Goal: Answer question/provide support: Share knowledge or assist other users

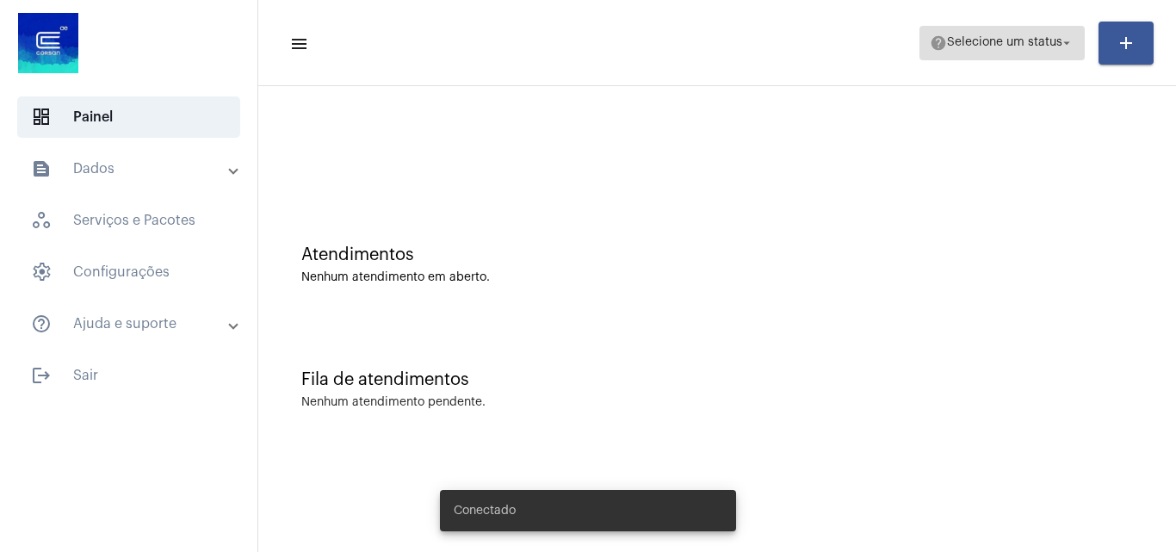
click at [1023, 47] on span "Selecione um status" at bounding box center [1004, 43] width 115 height 12
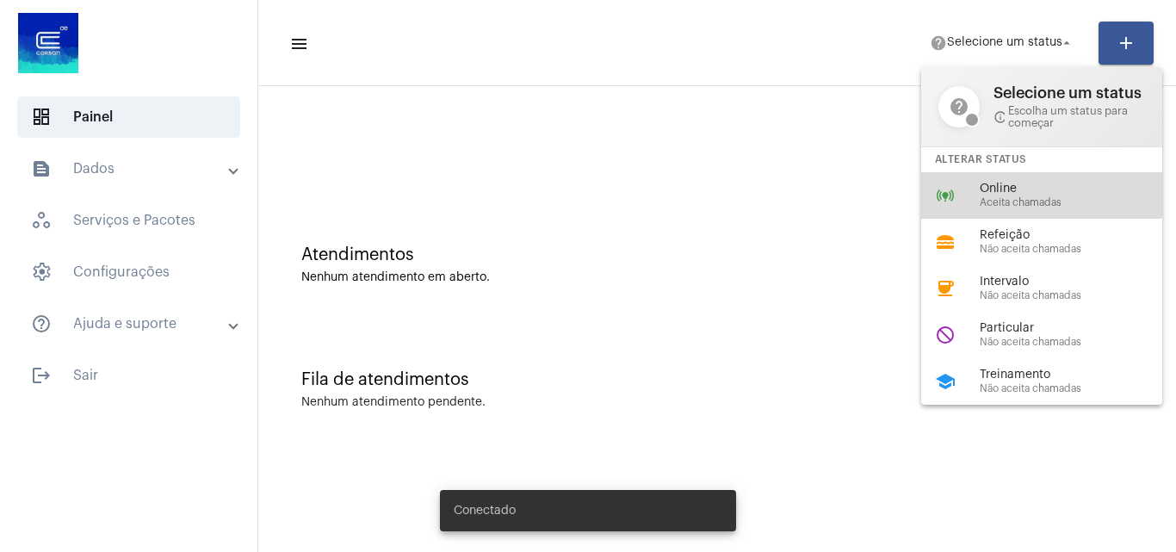
click at [1027, 183] on span "Online" at bounding box center [1078, 188] width 196 height 13
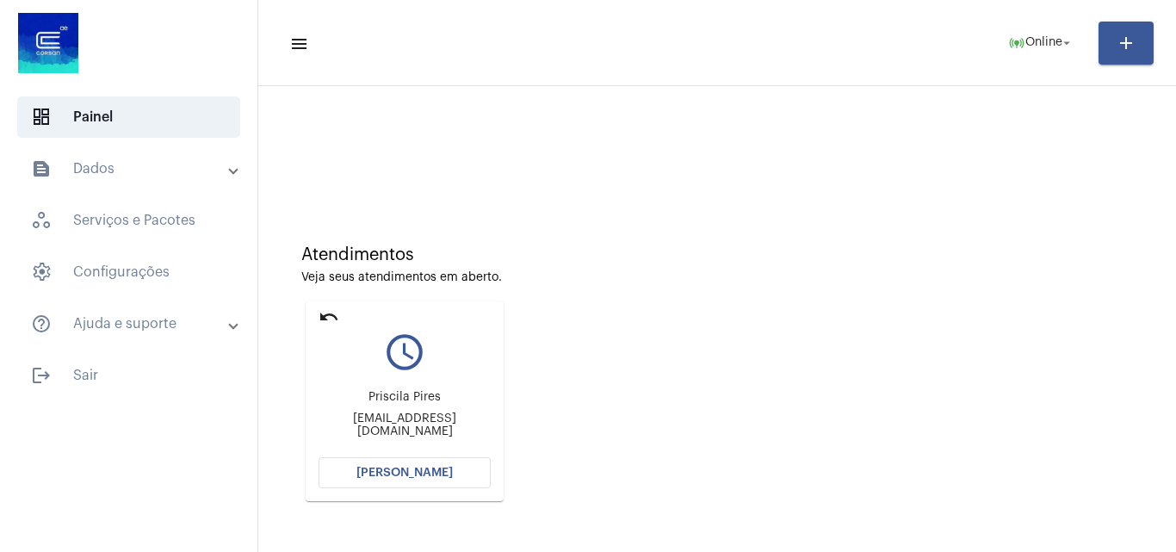
click at [1007, 526] on div "Atendimentos Veja seus atendimentos em aberto. undo query_builder [PERSON_NAME]…" at bounding box center [717, 367] width 900 height 346
click at [736, 334] on div "Atendimentos Veja seus atendimentos em aberto. undo query_builder [PERSON_NAME]…" at bounding box center [717, 367] width 900 height 346
click at [312, 309] on mat-card "undo query_builder [PERSON_NAME] [EMAIL_ADDRESS][DOMAIN_NAME] [PERSON_NAME]" at bounding box center [405, 401] width 198 height 200
click at [325, 312] on mat-icon "undo" at bounding box center [328, 316] width 21 height 21
click at [324, 318] on mat-icon "undo" at bounding box center [328, 316] width 21 height 21
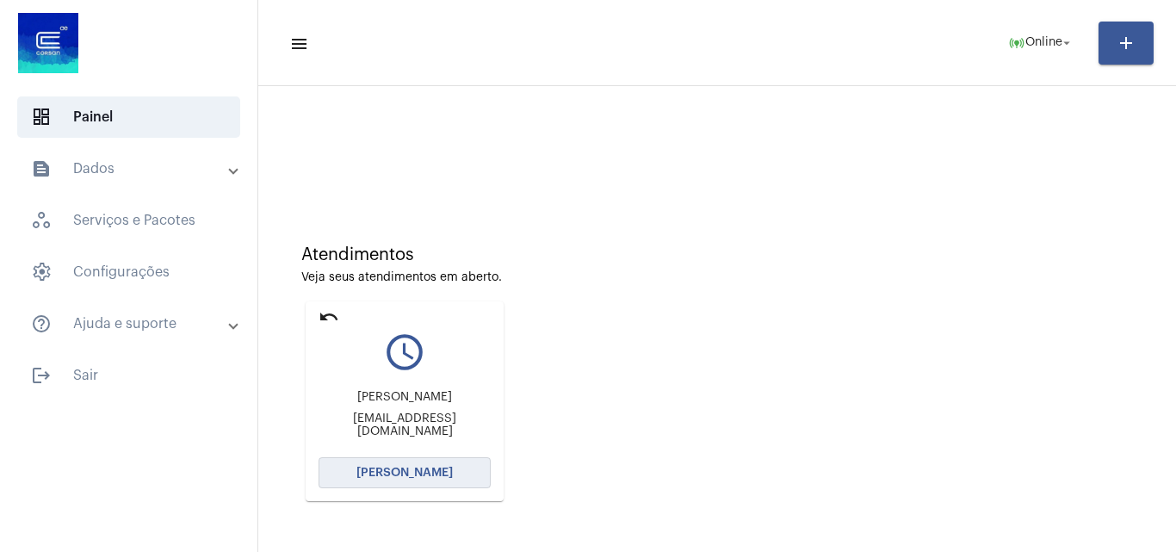
click at [442, 461] on button "[PERSON_NAME]" at bounding box center [404, 472] width 172 height 31
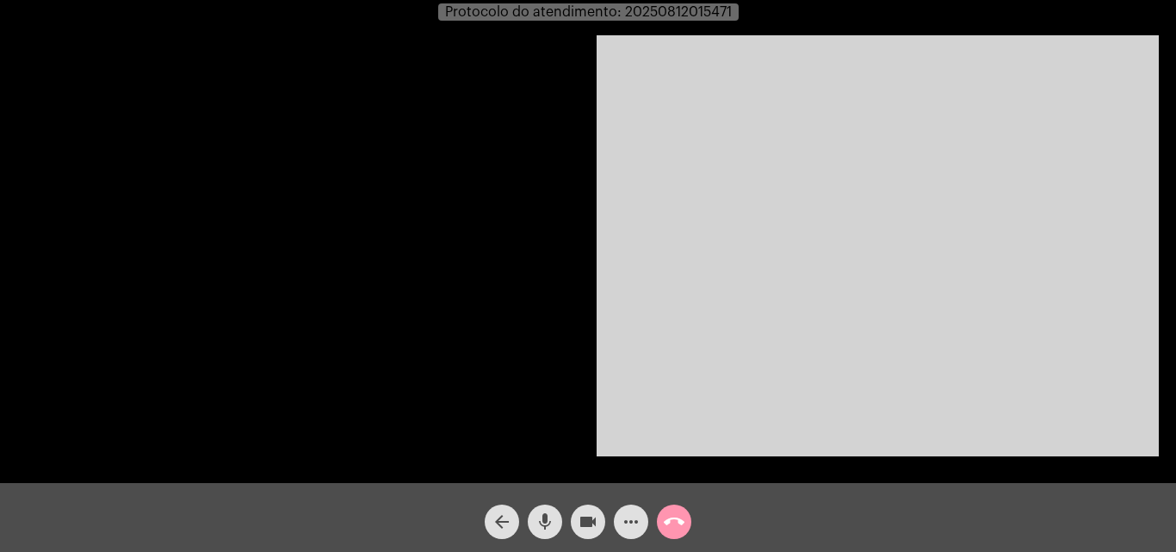
click at [991, 399] on video at bounding box center [878, 245] width 562 height 421
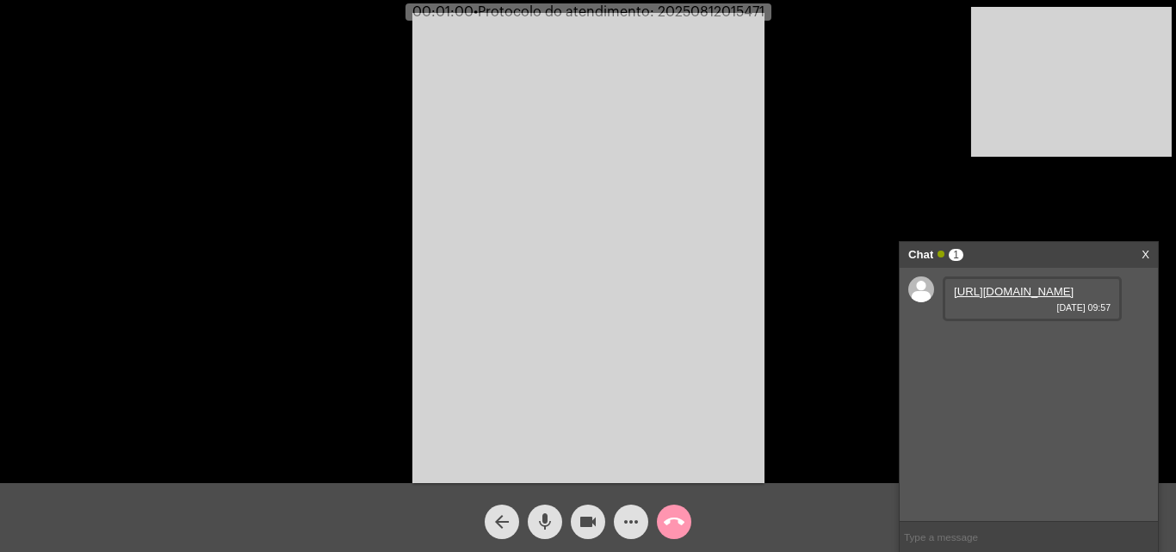
click at [1001, 298] on link "[URL][DOMAIN_NAME]" at bounding box center [1014, 291] width 120 height 13
click at [995, 298] on link "[URL][DOMAIN_NAME]" at bounding box center [1014, 291] width 120 height 13
click at [1028, 347] on link "[URL][DOMAIN_NAME]" at bounding box center [1014, 340] width 120 height 13
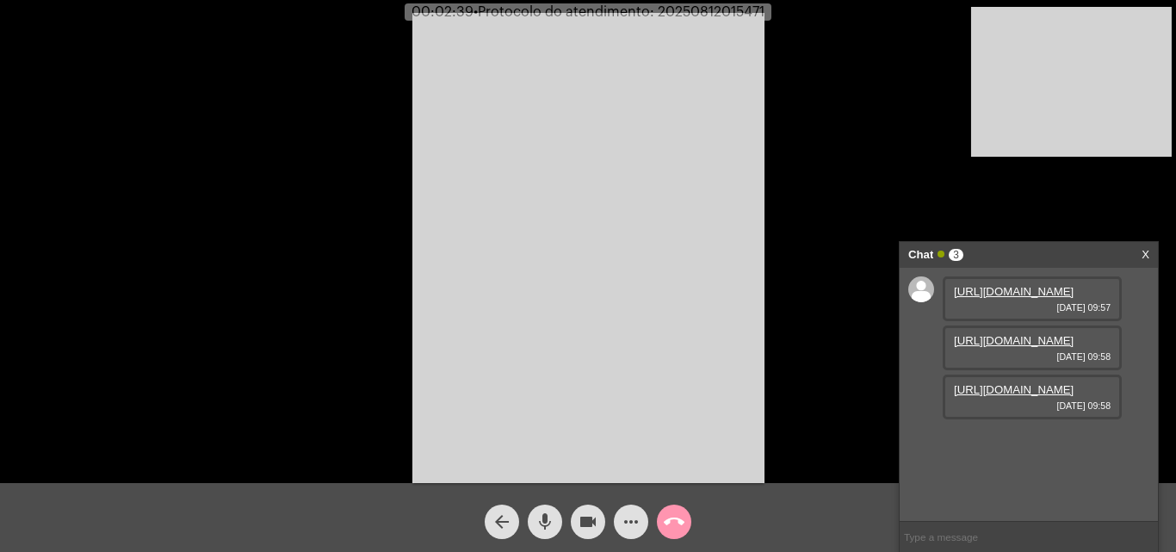
click at [1017, 396] on link "[URL][DOMAIN_NAME]" at bounding box center [1014, 389] width 120 height 13
click at [826, 392] on div "Acessando Câmera e Microfone..." at bounding box center [588, 245] width 1172 height 483
click at [543, 510] on span "mic" at bounding box center [545, 521] width 21 height 34
click at [548, 522] on mat-icon "mic_off" at bounding box center [545, 521] width 21 height 21
click at [543, 526] on mat-icon "mic" at bounding box center [545, 521] width 21 height 21
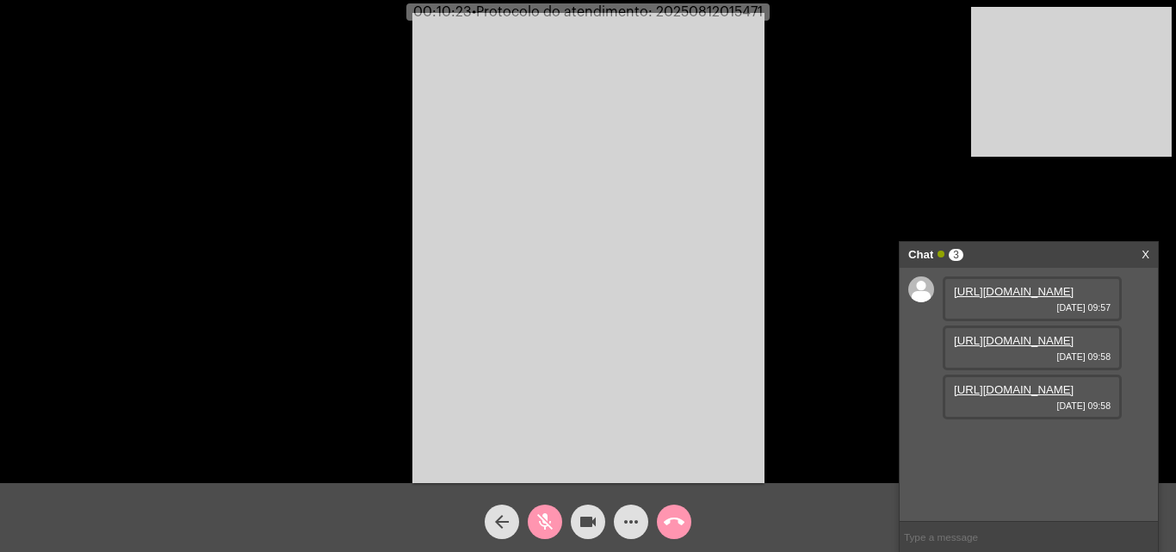
click at [547, 518] on mat-icon "mic_off" at bounding box center [545, 521] width 21 height 21
click at [544, 512] on mat-icon "mic" at bounding box center [545, 521] width 21 height 21
drag, startPoint x: 578, startPoint y: 517, endPoint x: 477, endPoint y: 392, distance: 161.6
click at [579, 517] on mat-icon "videocam" at bounding box center [588, 521] width 21 height 21
click at [588, 510] on span "videocam_off" at bounding box center [588, 521] width 21 height 34
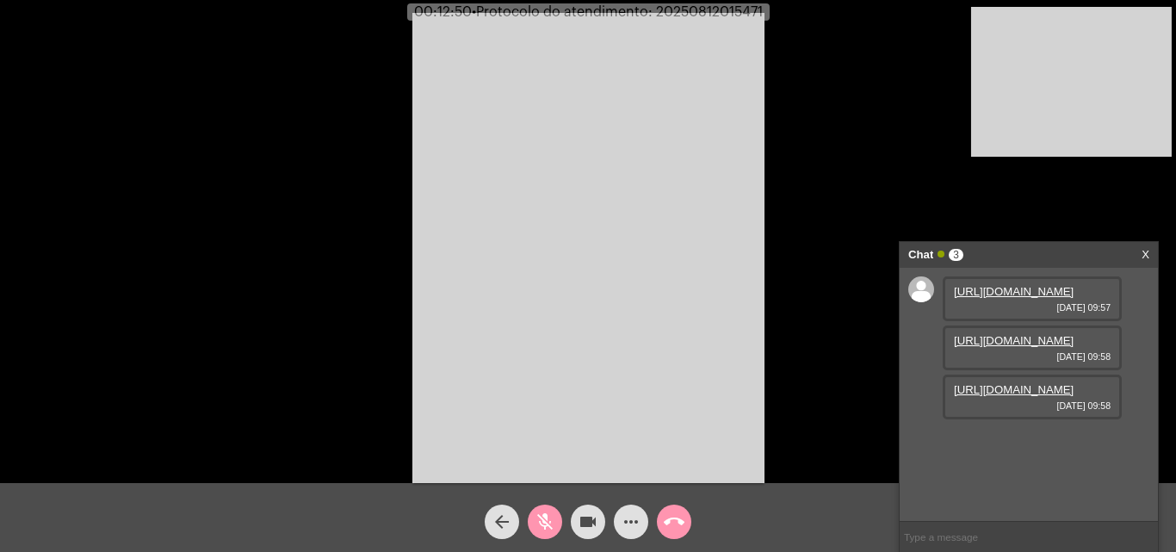
click at [538, 516] on mat-icon "mic_off" at bounding box center [545, 521] width 21 height 21
drag, startPoint x: 541, startPoint y: 516, endPoint x: 579, endPoint y: 504, distance: 39.7
click at [541, 515] on mat-icon "mic" at bounding box center [545, 521] width 21 height 21
click at [580, 504] on div "videocam" at bounding box center [587, 517] width 43 height 43
click at [588, 518] on mat-icon "videocam_off" at bounding box center [588, 521] width 21 height 21
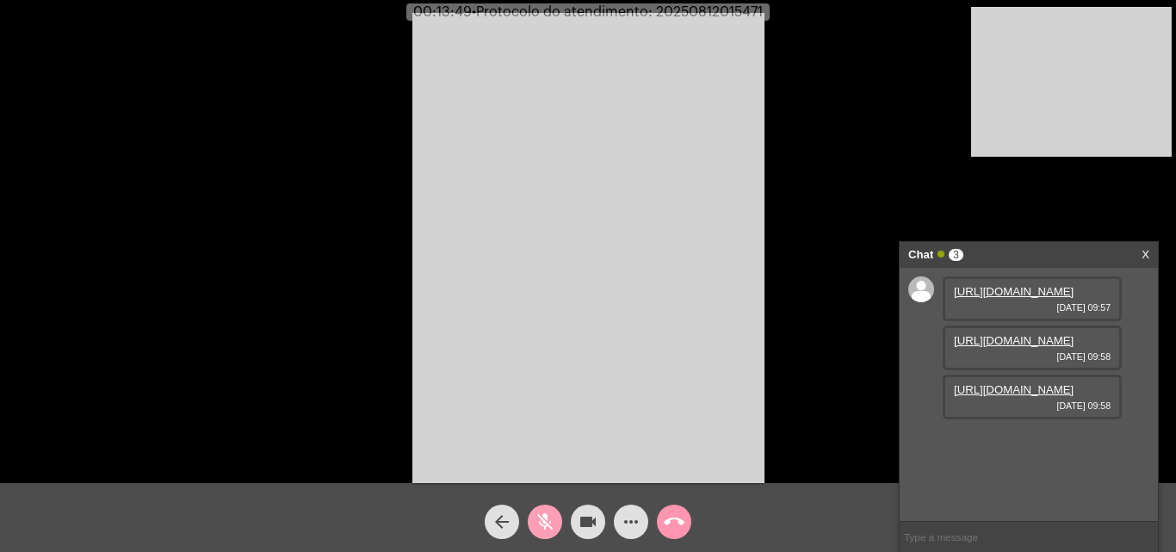
click at [535, 525] on mat-icon "mic_off" at bounding box center [545, 521] width 21 height 21
click at [1021, 445] on link "[URL][DOMAIN_NAME]" at bounding box center [1014, 438] width 120 height 13
click at [552, 524] on mat-icon "mic" at bounding box center [545, 521] width 21 height 21
click at [549, 524] on mat-icon "mic_off" at bounding box center [545, 521] width 21 height 21
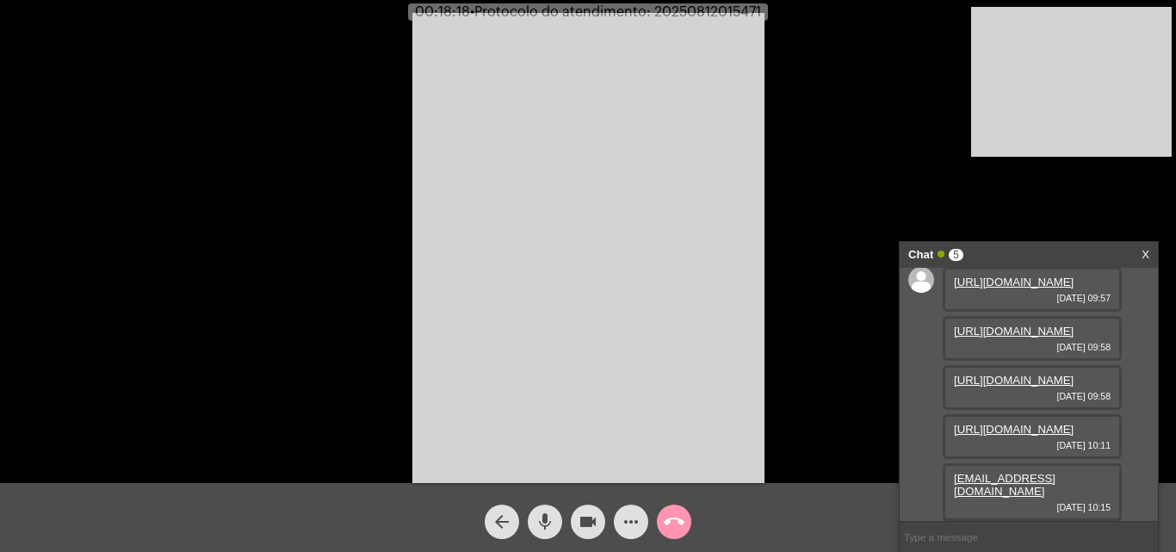
scroll to position [151, 0]
drag, startPoint x: 1068, startPoint y: 490, endPoint x: 953, endPoint y: 495, distance: 115.5
click at [953, 495] on div "[EMAIL_ADDRESS][DOMAIN_NAME] [DATE] 10:15" at bounding box center [1032, 492] width 179 height 58
copy link "[EMAIL_ADDRESS][DOMAIN_NAME]"
click at [543, 528] on mat-icon "mic" at bounding box center [545, 521] width 21 height 21
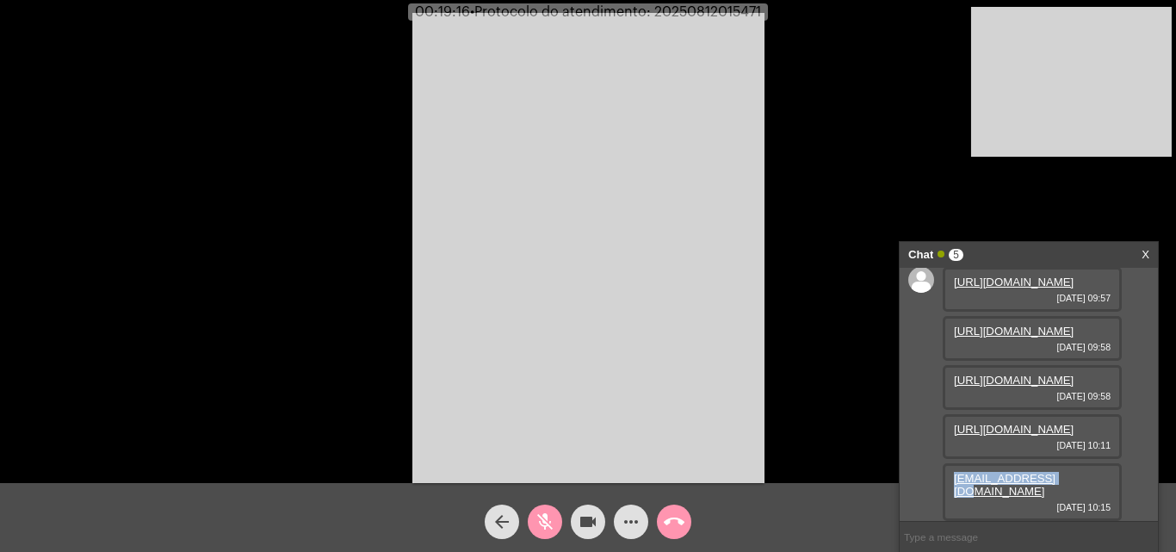
click at [573, 512] on button "videocam" at bounding box center [588, 521] width 34 height 34
click at [584, 525] on mat-icon "videocam_off" at bounding box center [588, 521] width 21 height 21
click at [554, 515] on mat-icon "mic_off" at bounding box center [545, 521] width 21 height 21
click at [640, 522] on mat-icon "more_horiz" at bounding box center [631, 521] width 21 height 21
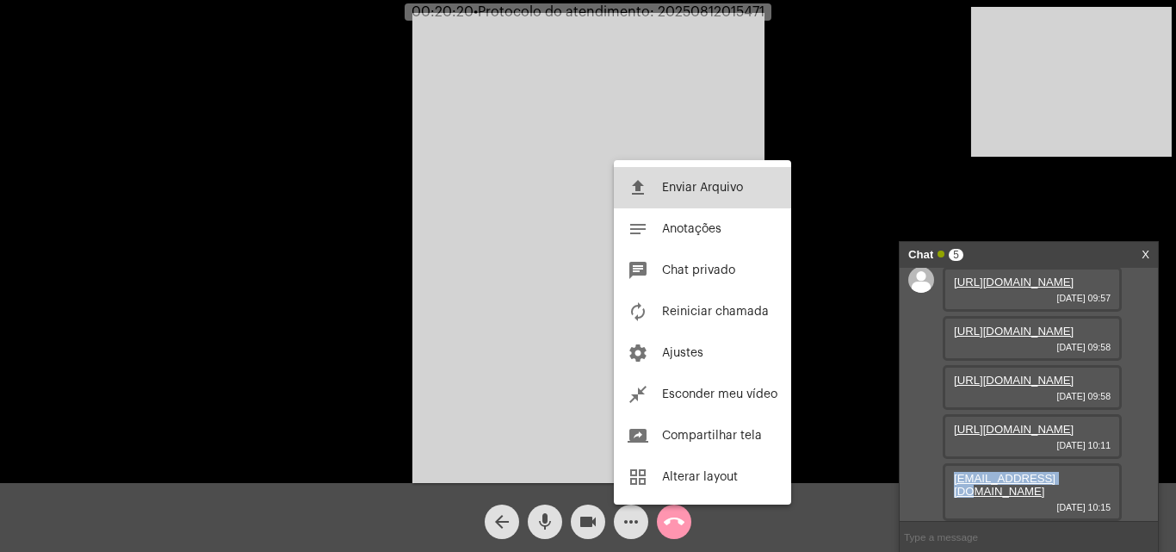
click at [702, 188] on span "Enviar Arquivo" at bounding box center [702, 188] width 81 height 12
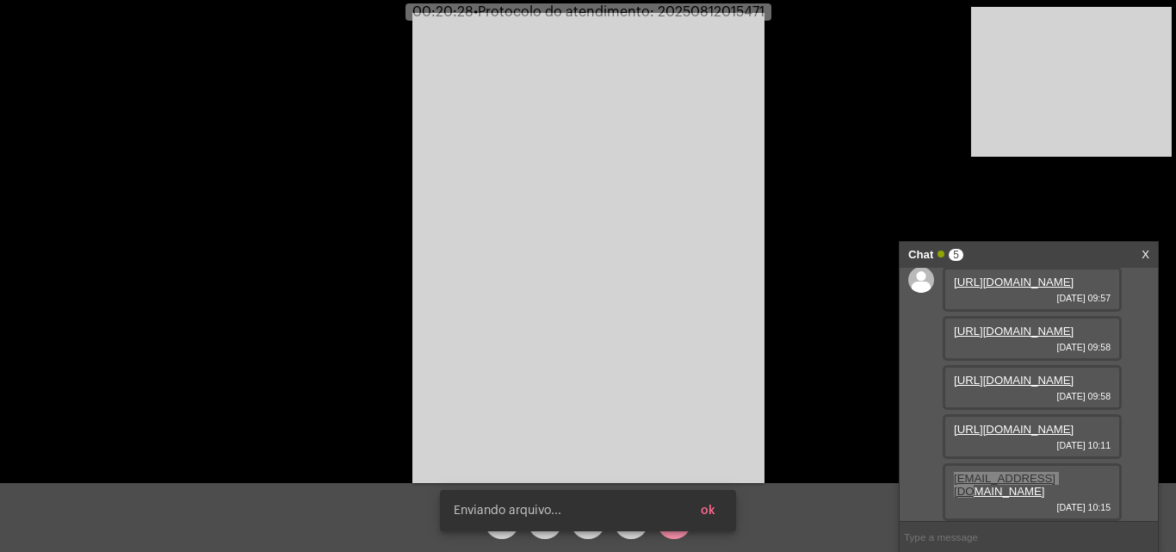
scroll to position [239, 0]
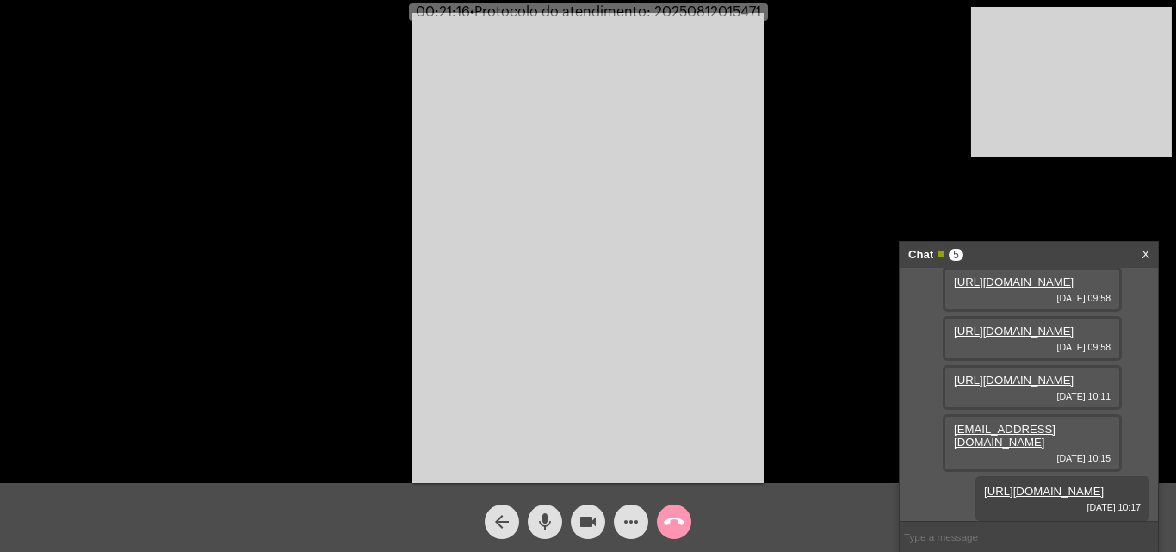
click at [727, 9] on span "• Protocolo do atendimento: 20250812015471" at bounding box center [615, 12] width 291 height 14
copy span "20250812015471"
click at [960, 530] on input "text" at bounding box center [1029, 537] width 258 height 30
paste input "20250812015471"
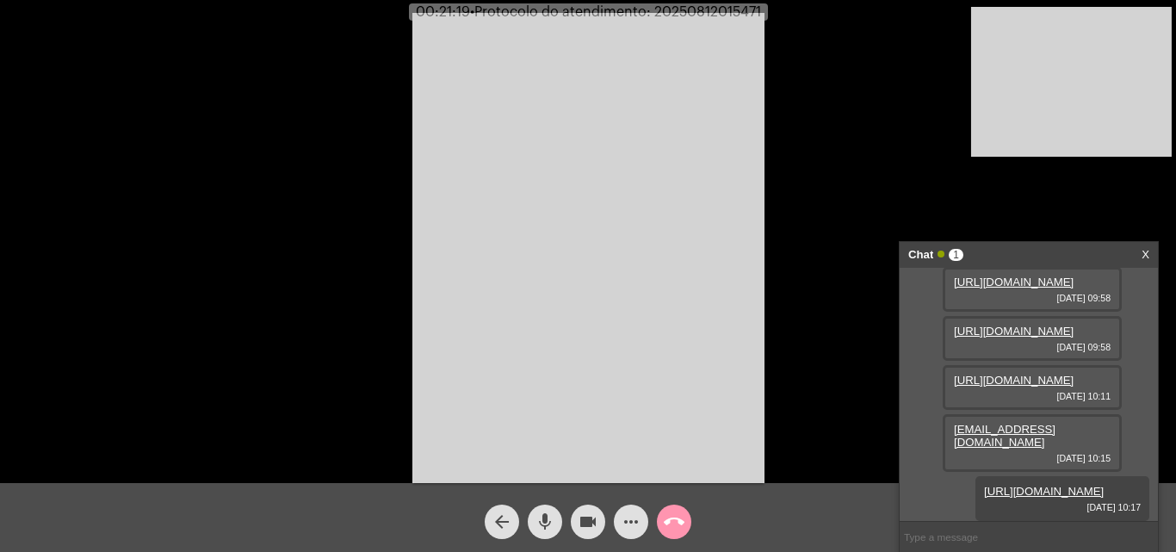
type input "20250812015471"
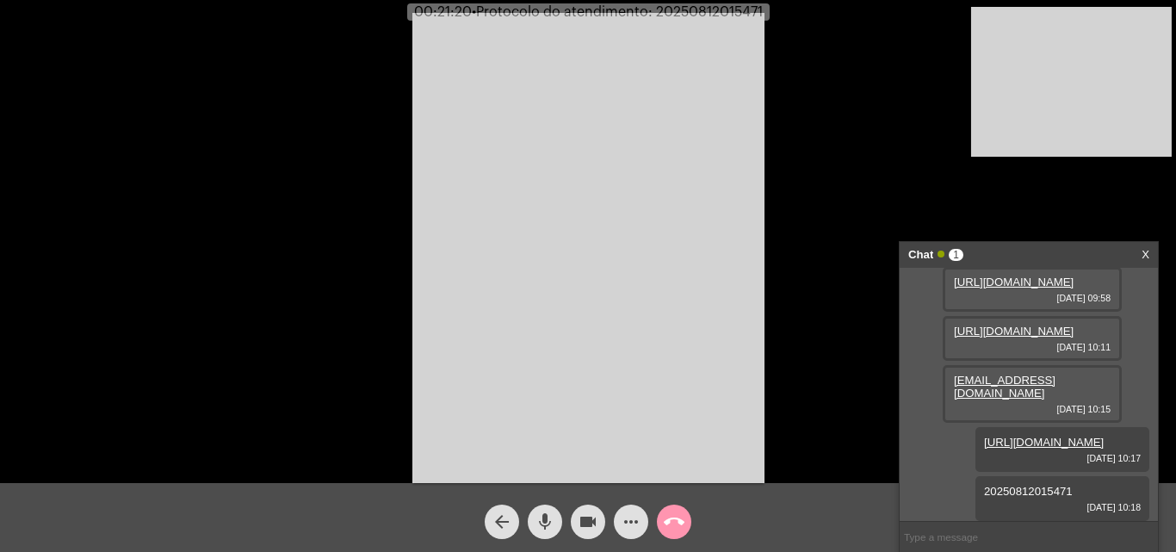
scroll to position [288, 0]
click at [673, 523] on mat-icon "call_end" at bounding box center [674, 521] width 21 height 21
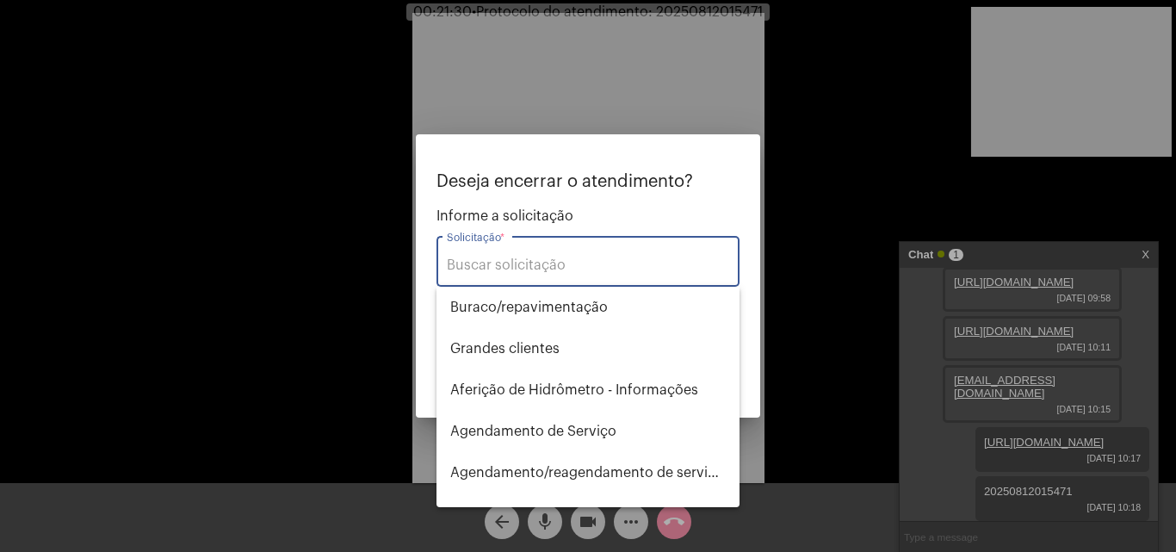
click at [551, 263] on input "Solicitação *" at bounding box center [588, 264] width 282 height 15
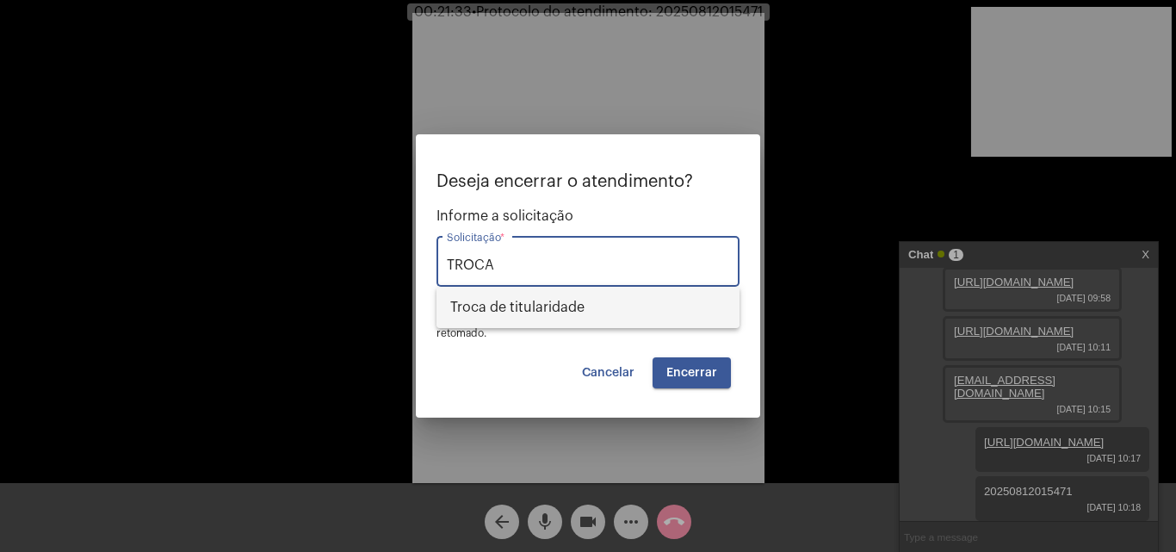
click at [560, 304] on span "Troca de titularidade" at bounding box center [587, 307] width 275 height 41
type input "Troca de titularidade"
click at [708, 363] on button "Encerrar" at bounding box center [691, 372] width 78 height 31
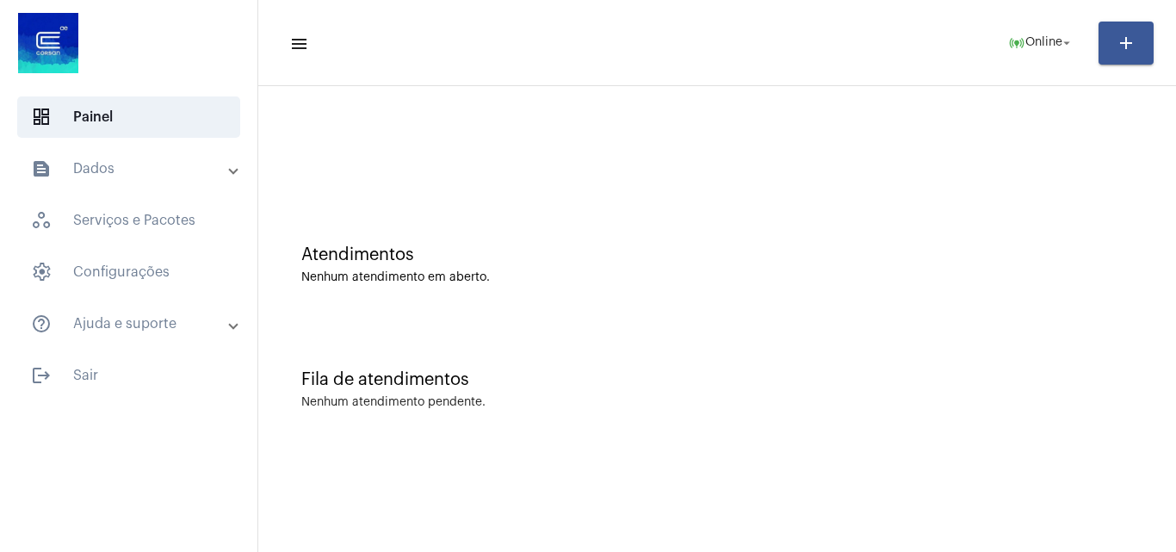
drag, startPoint x: 652, startPoint y: 340, endPoint x: 558, endPoint y: 281, distance: 111.8
click at [652, 340] on div "Fila de atendimentos Nenhum atendimento pendente." at bounding box center [717, 380] width 900 height 125
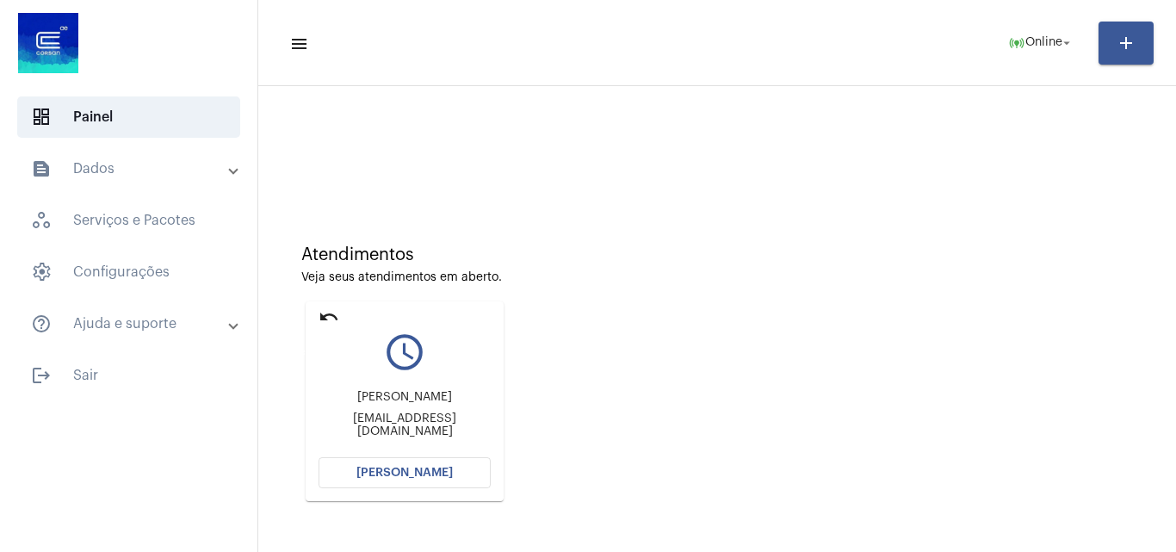
click at [324, 314] on mat-icon "undo" at bounding box center [328, 316] width 21 height 21
click at [324, 313] on mat-icon "undo" at bounding box center [328, 316] width 21 height 21
click at [338, 316] on mat-icon "undo" at bounding box center [328, 316] width 21 height 21
click at [364, 463] on button "[PERSON_NAME]" at bounding box center [404, 472] width 172 height 31
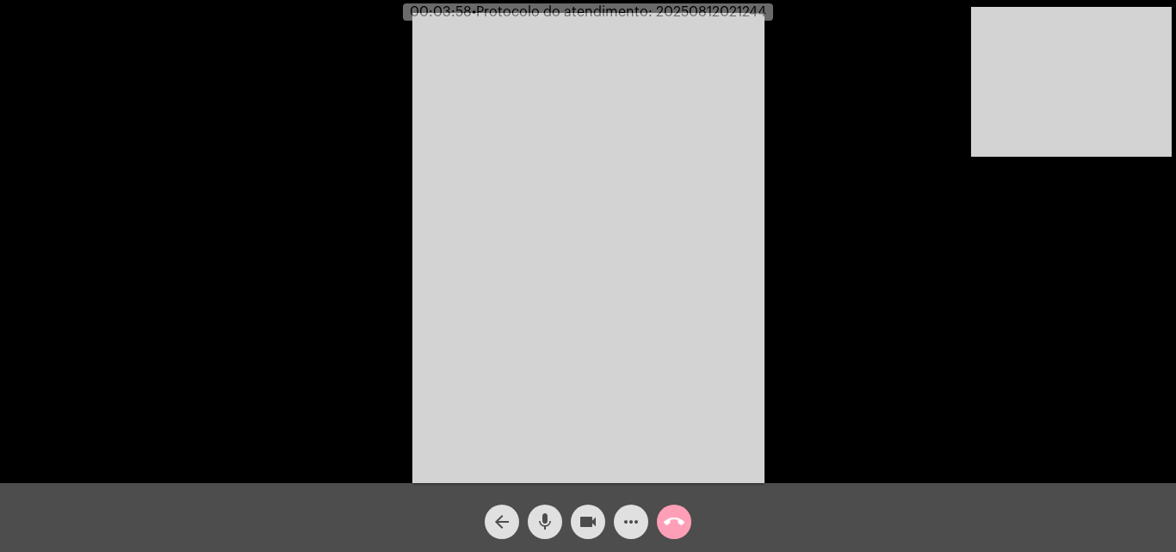
click at [667, 523] on mat-icon "call_end" at bounding box center [674, 521] width 21 height 21
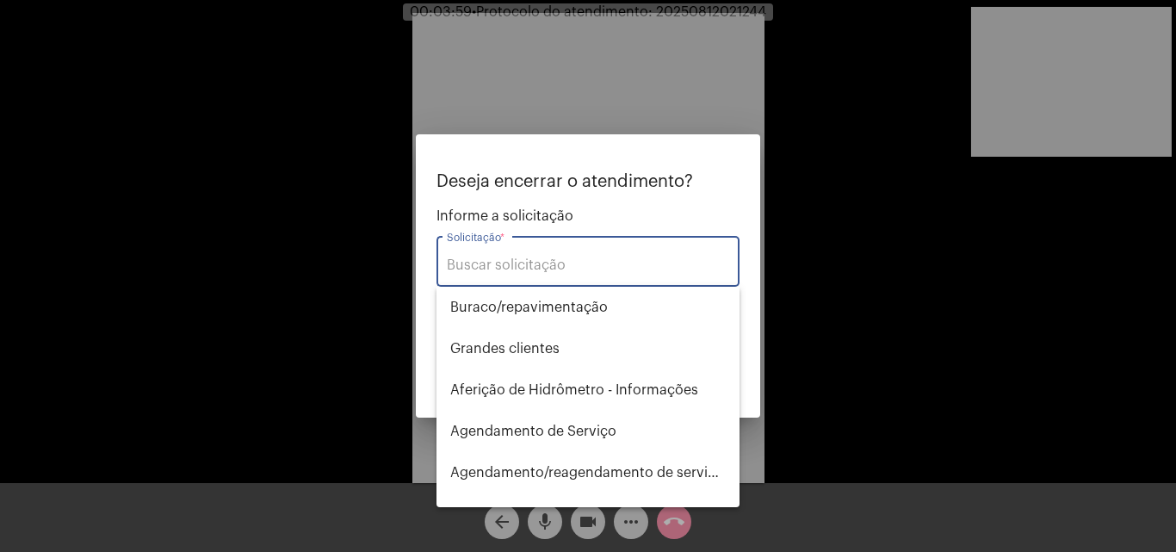
click at [584, 272] on input "Solicitação *" at bounding box center [588, 264] width 282 height 15
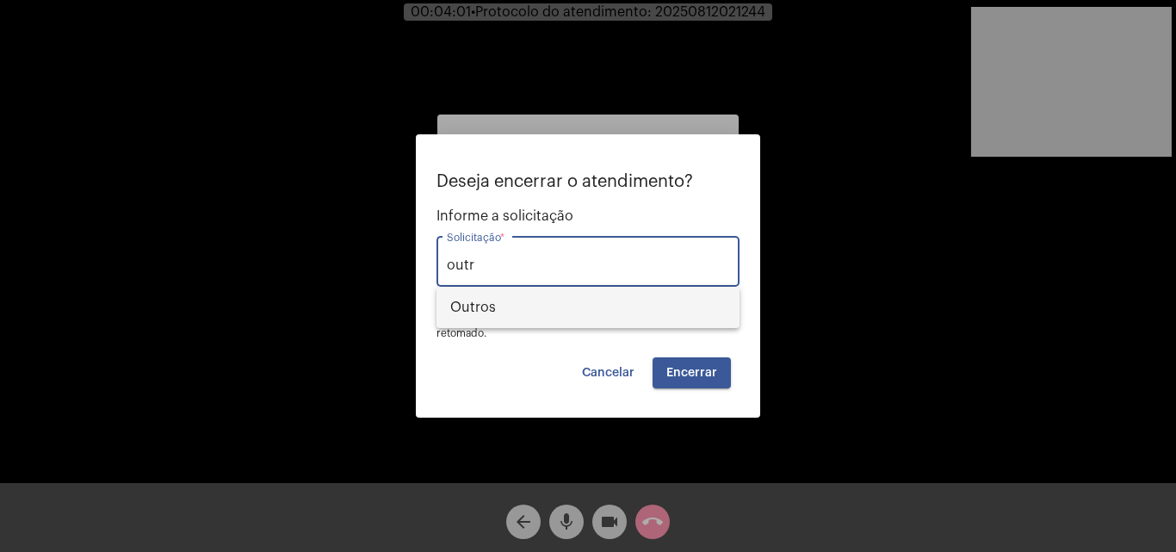
click at [584, 316] on span "Outros" at bounding box center [587, 307] width 275 height 41
type input "Outros"
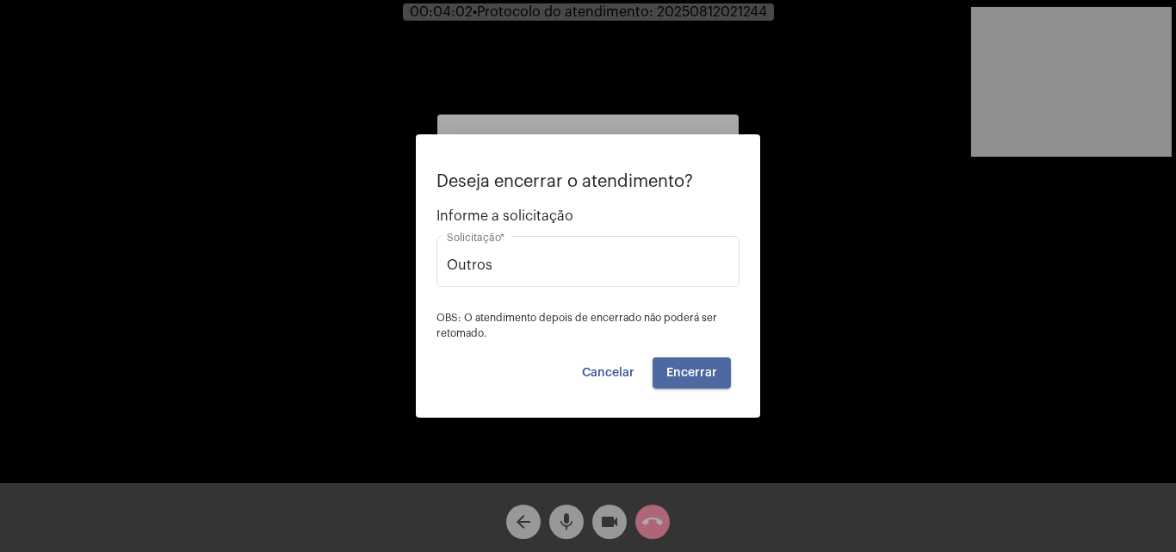
drag, startPoint x: 685, startPoint y: 358, endPoint x: 689, endPoint y: 366, distance: 8.9
click at [686, 359] on button "Encerrar" at bounding box center [691, 372] width 78 height 31
click at [703, 370] on span "Encerrar" at bounding box center [691, 373] width 51 height 12
click at [698, 368] on span "Encerrar" at bounding box center [691, 373] width 51 height 12
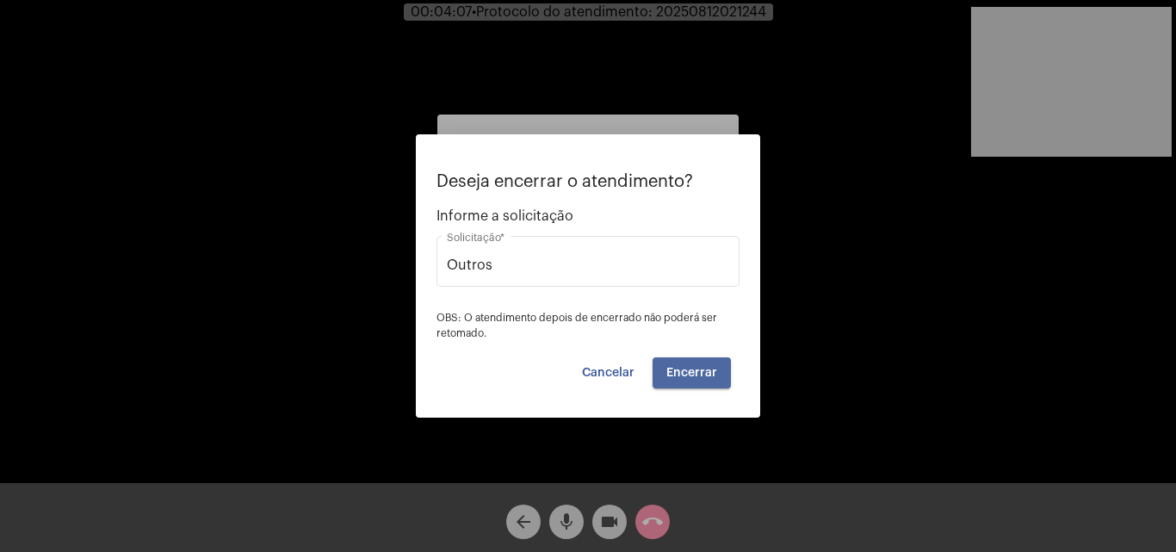
click at [698, 368] on span "Encerrar" at bounding box center [691, 373] width 51 height 12
click at [591, 367] on span "Cancelar" at bounding box center [608, 373] width 53 height 12
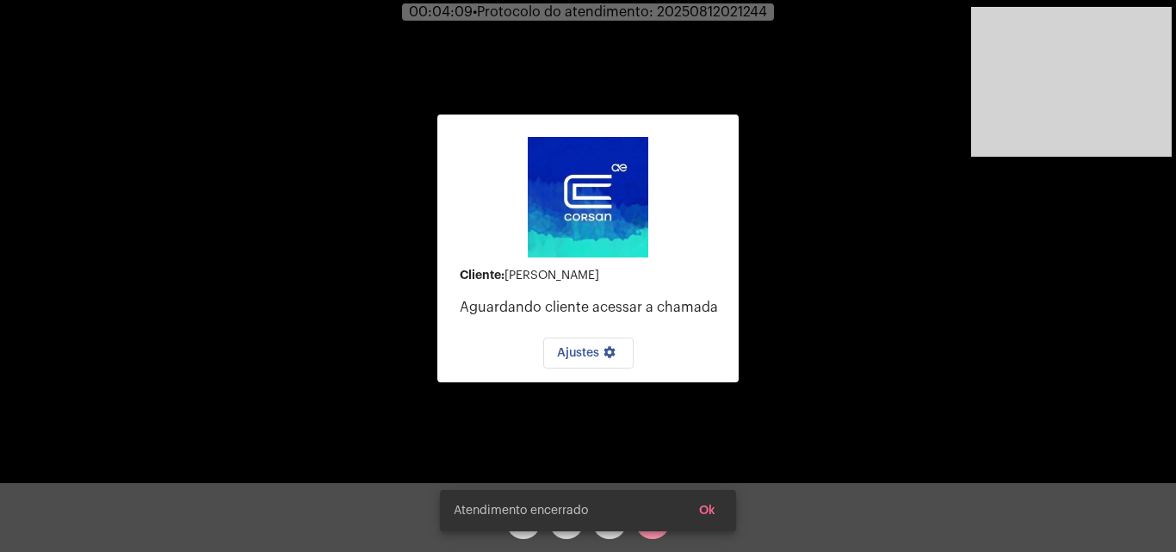
click at [648, 524] on snack-bar-container "Atendimento encerrado Ok" at bounding box center [588, 510] width 296 height 41
click at [595, 456] on div "Cliente: [PERSON_NAME] cliente acessar a chamada Ajustes settings" at bounding box center [587, 248] width 301 height 479
click at [600, 448] on div "Cliente: [PERSON_NAME] cliente acessar a chamada Ajustes settings" at bounding box center [587, 248] width 301 height 479
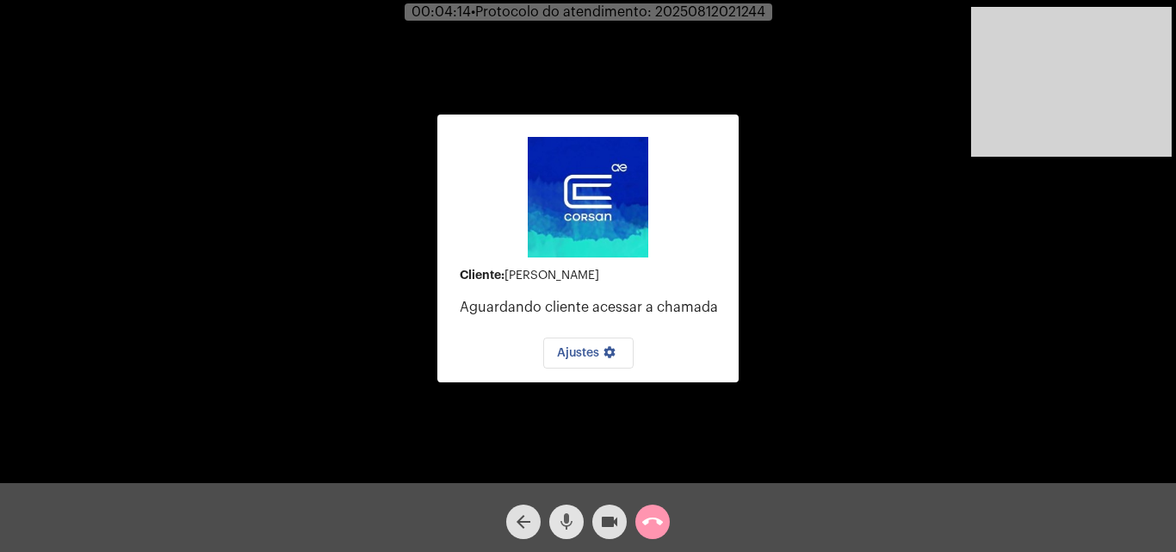
click at [569, 516] on mat-icon "mic" at bounding box center [566, 521] width 21 height 21
click at [603, 528] on mat-icon "videocam" at bounding box center [609, 521] width 21 height 21
click at [650, 522] on mat-icon "call_end" at bounding box center [652, 521] width 21 height 21
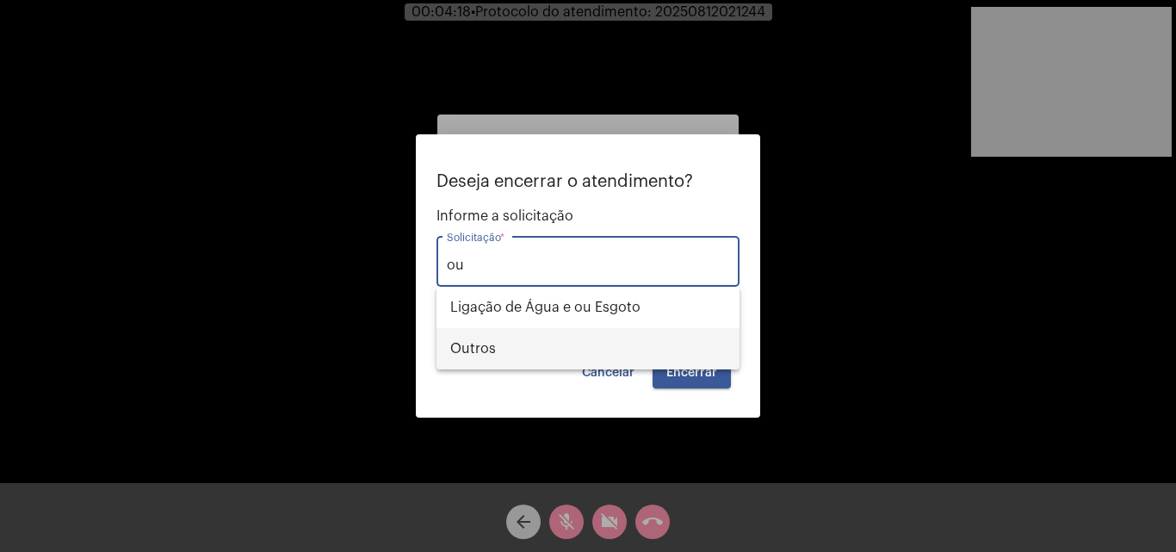
click at [564, 345] on span "Outros" at bounding box center [587, 348] width 275 height 41
type input "Outros"
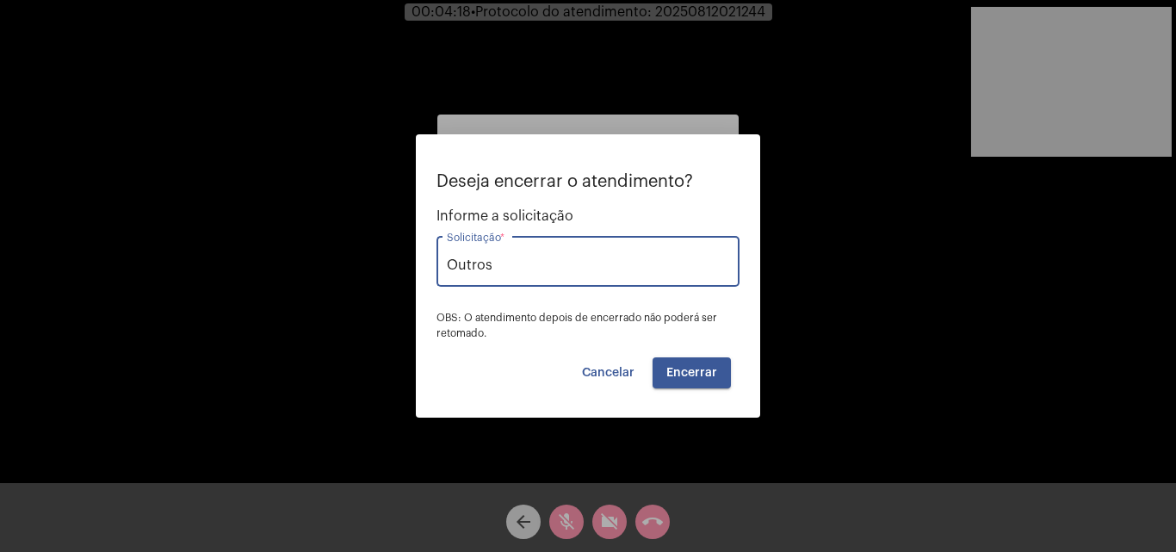
click at [712, 372] on span "Encerrar" at bounding box center [691, 373] width 51 height 12
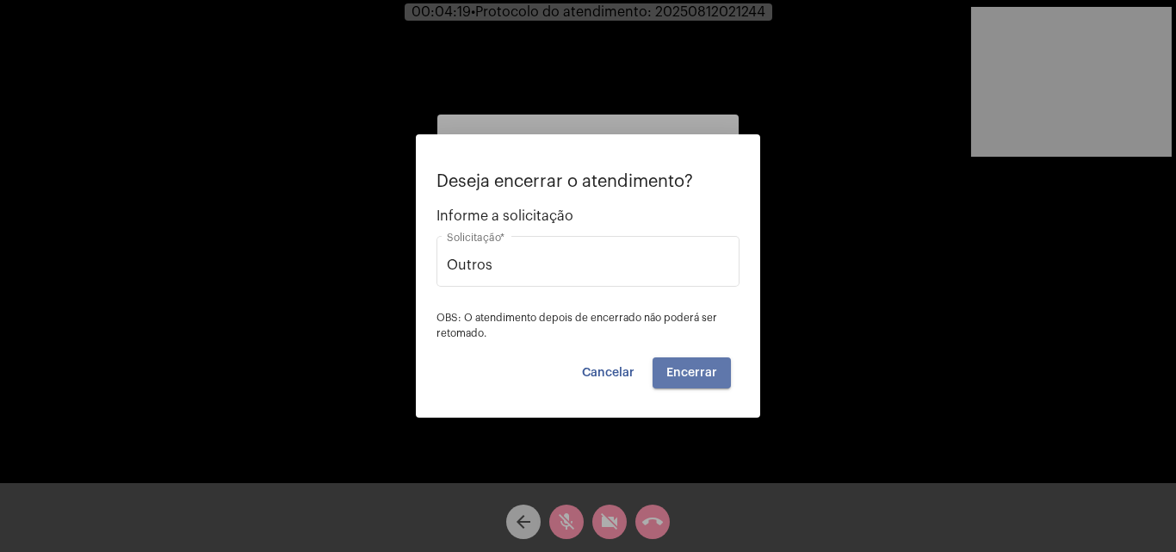
click at [712, 372] on span "Encerrar" at bounding box center [691, 373] width 51 height 12
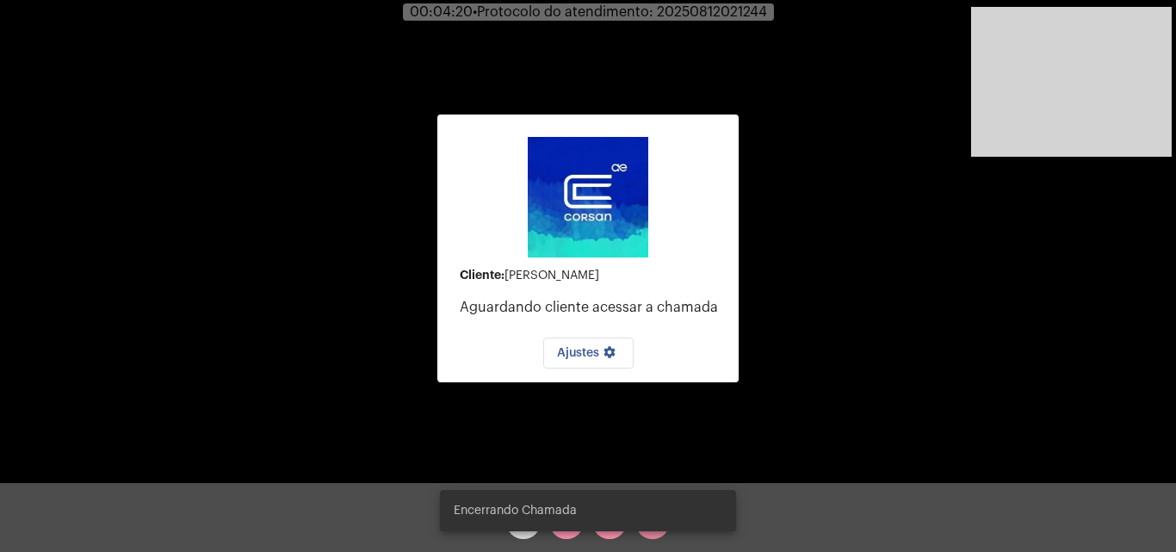
click at [712, 372] on mat-card "Cliente: [PERSON_NAME] cliente acessar a chamada Ajustes settings" at bounding box center [587, 248] width 301 height 268
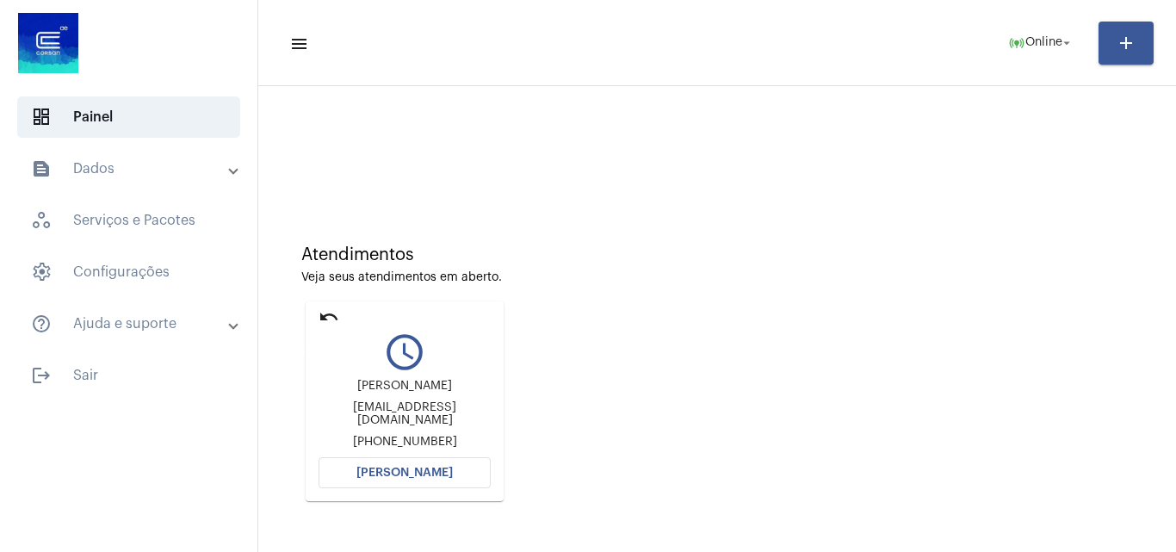
click at [323, 313] on mat-icon "undo" at bounding box center [328, 316] width 21 height 21
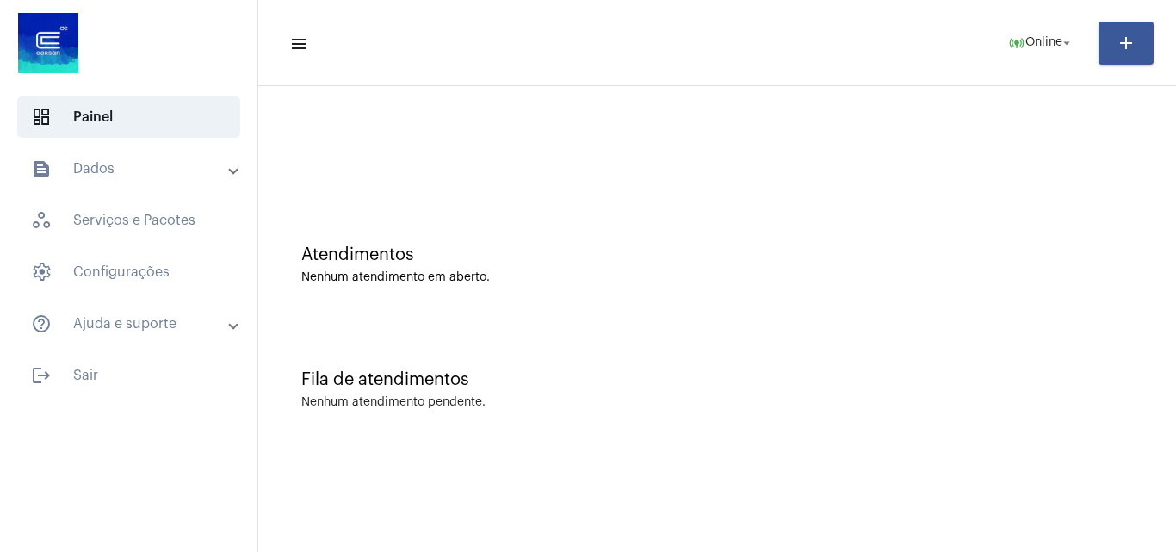
click at [1059, 433] on div "Fila de atendimentos Nenhum atendimento pendente." at bounding box center [717, 380] width 900 height 125
click at [1068, 402] on div "Nenhum atendimento pendente." at bounding box center [717, 402] width 832 height 13
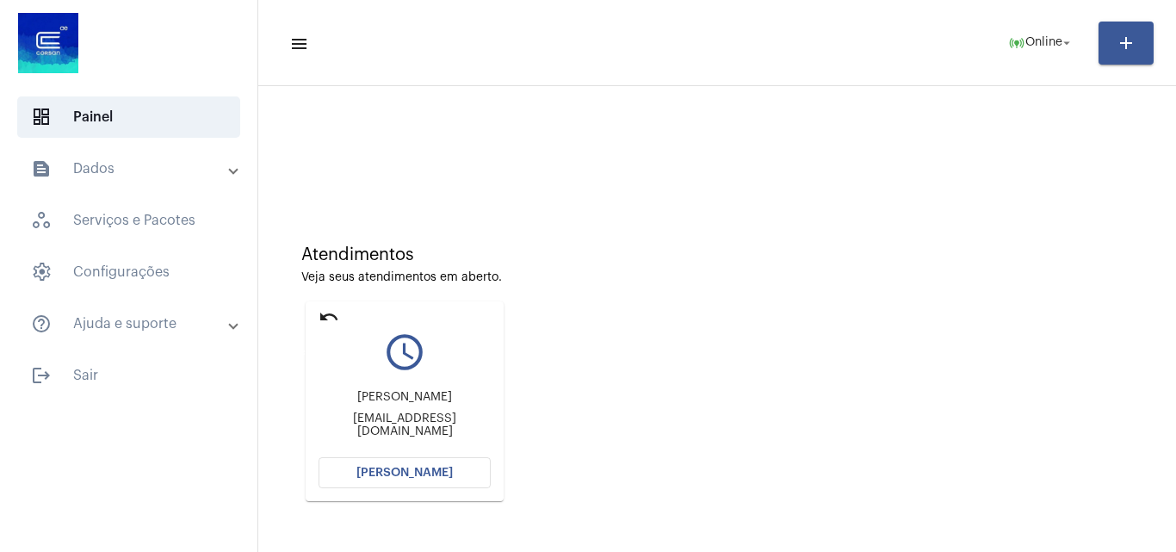
click at [325, 318] on mat-icon "undo" at bounding box center [328, 316] width 21 height 21
click at [329, 310] on mat-icon "undo" at bounding box center [328, 316] width 21 height 21
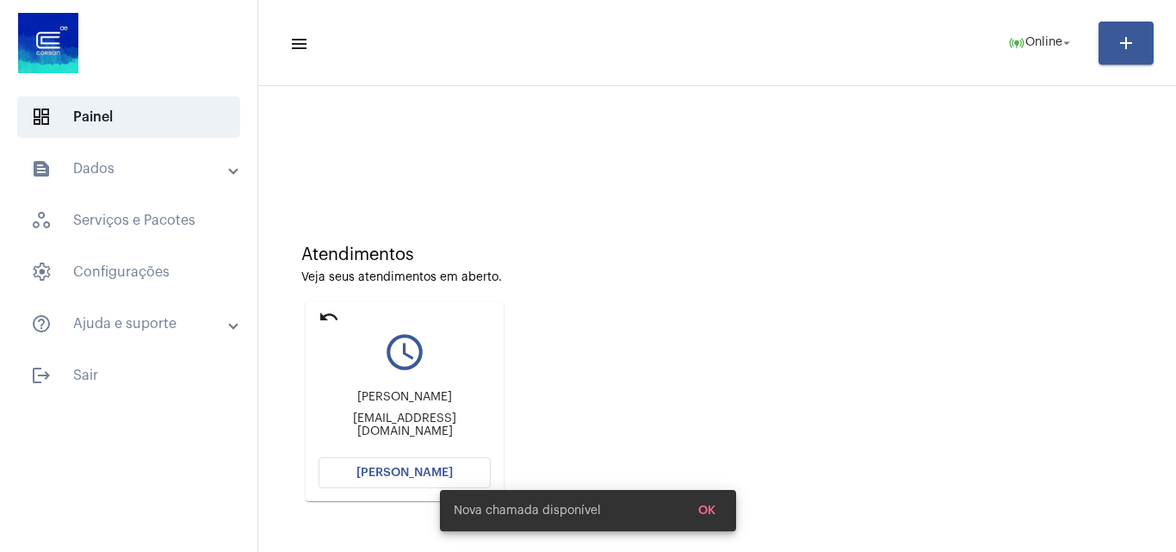
click at [329, 306] on mat-icon "undo" at bounding box center [328, 316] width 21 height 21
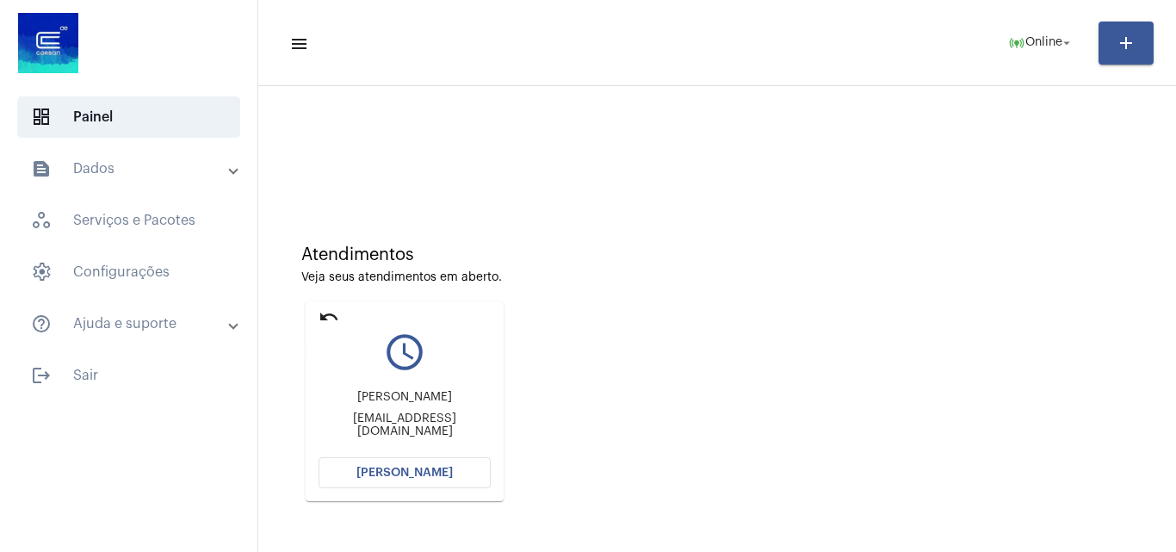
drag, startPoint x: 335, startPoint y: 314, endPoint x: 769, endPoint y: 200, distance: 448.7
click at [339, 312] on mat-card "undo query_builder [PERSON_NAME] [PERSON_NAME][EMAIL_ADDRESS][DOMAIN_NAME] [PER…" at bounding box center [405, 401] width 198 height 200
click at [325, 314] on mat-icon "undo" at bounding box center [328, 316] width 21 height 21
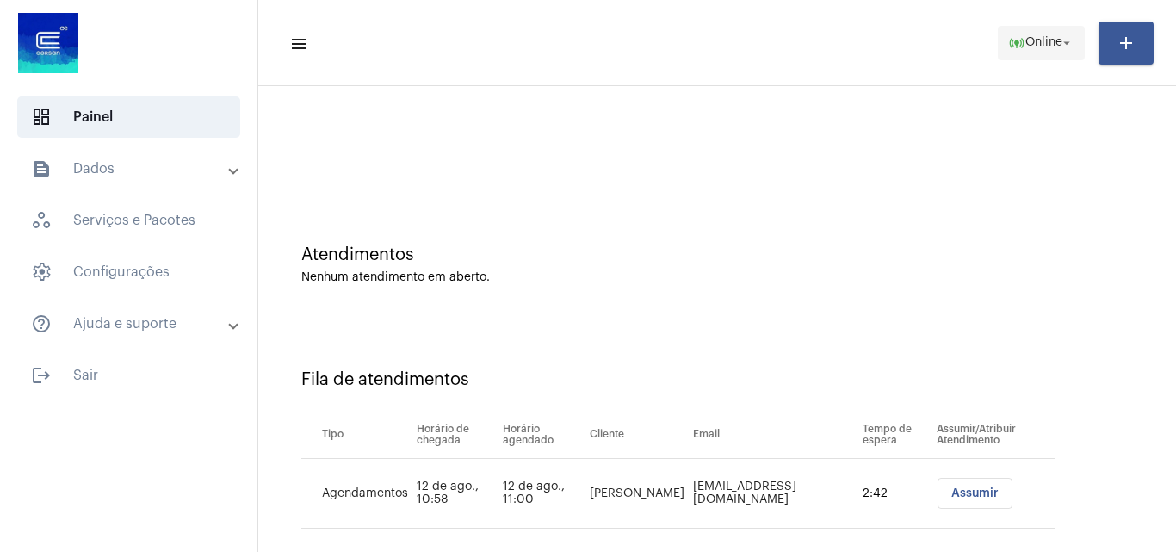
click at [1030, 35] on span "online_prediction Online arrow_drop_down" at bounding box center [1041, 42] width 66 height 31
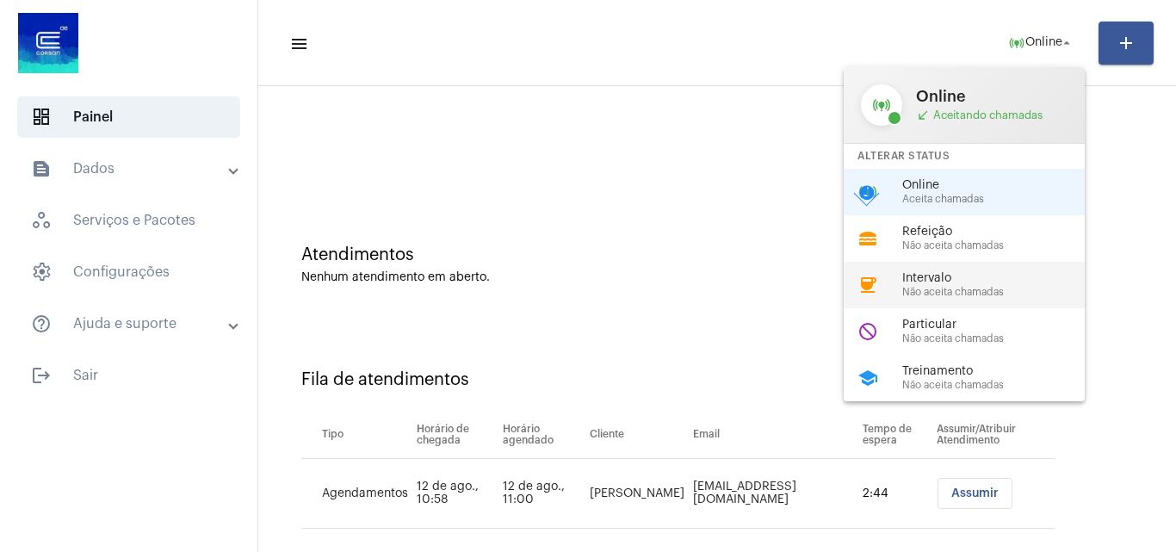
click at [967, 269] on div "coffee Intervalo Não aceita chamadas" at bounding box center [978, 285] width 269 height 46
